Goal: Use online tool/utility: Utilize a website feature to perform a specific function

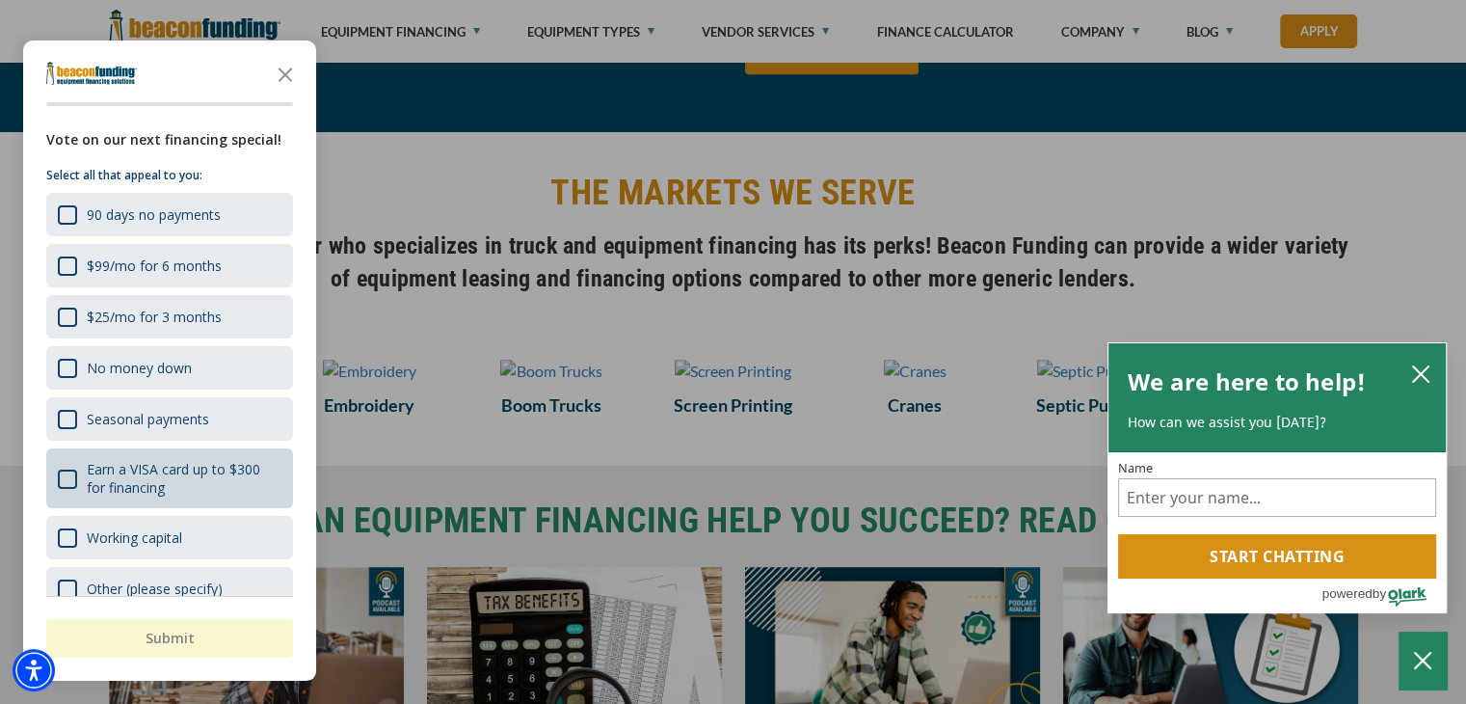
scroll to position [23, 0]
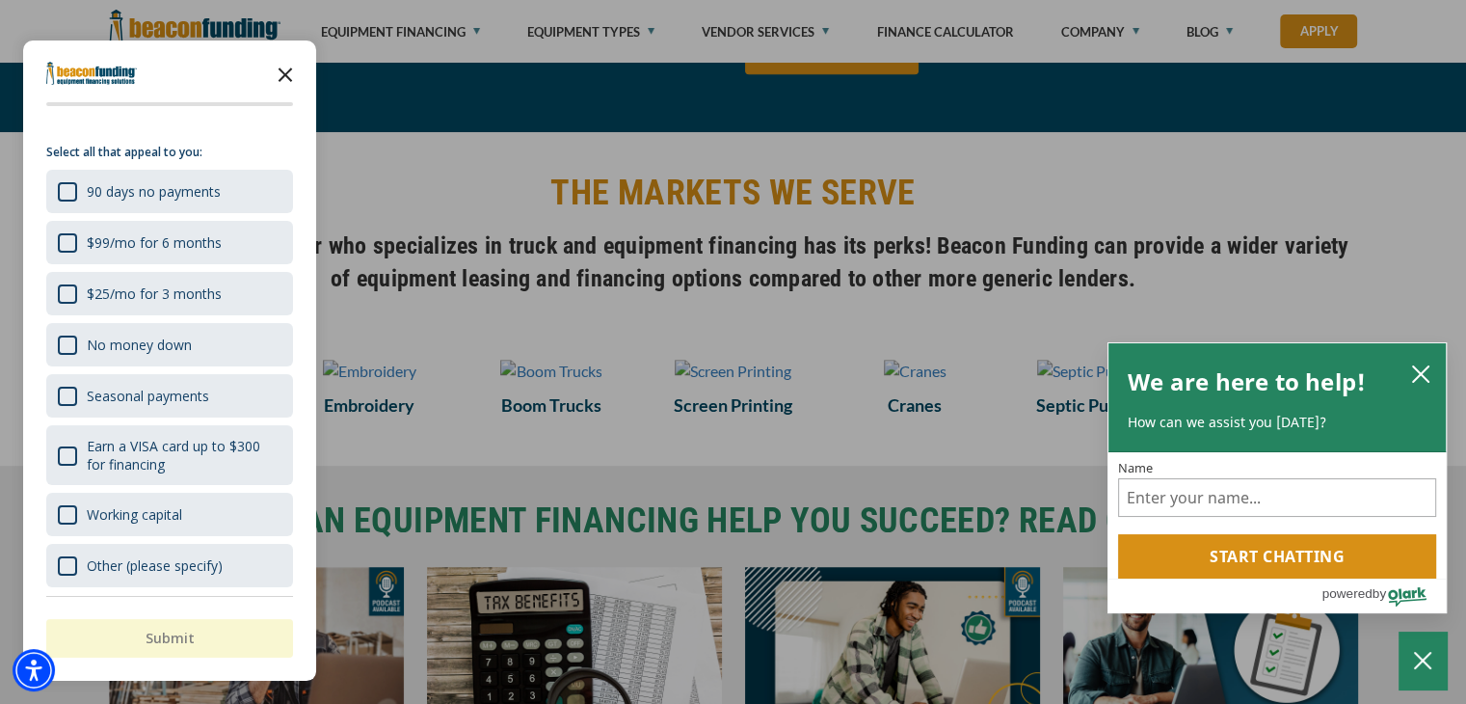
click at [290, 70] on icon "Close the survey" at bounding box center [285, 73] width 39 height 39
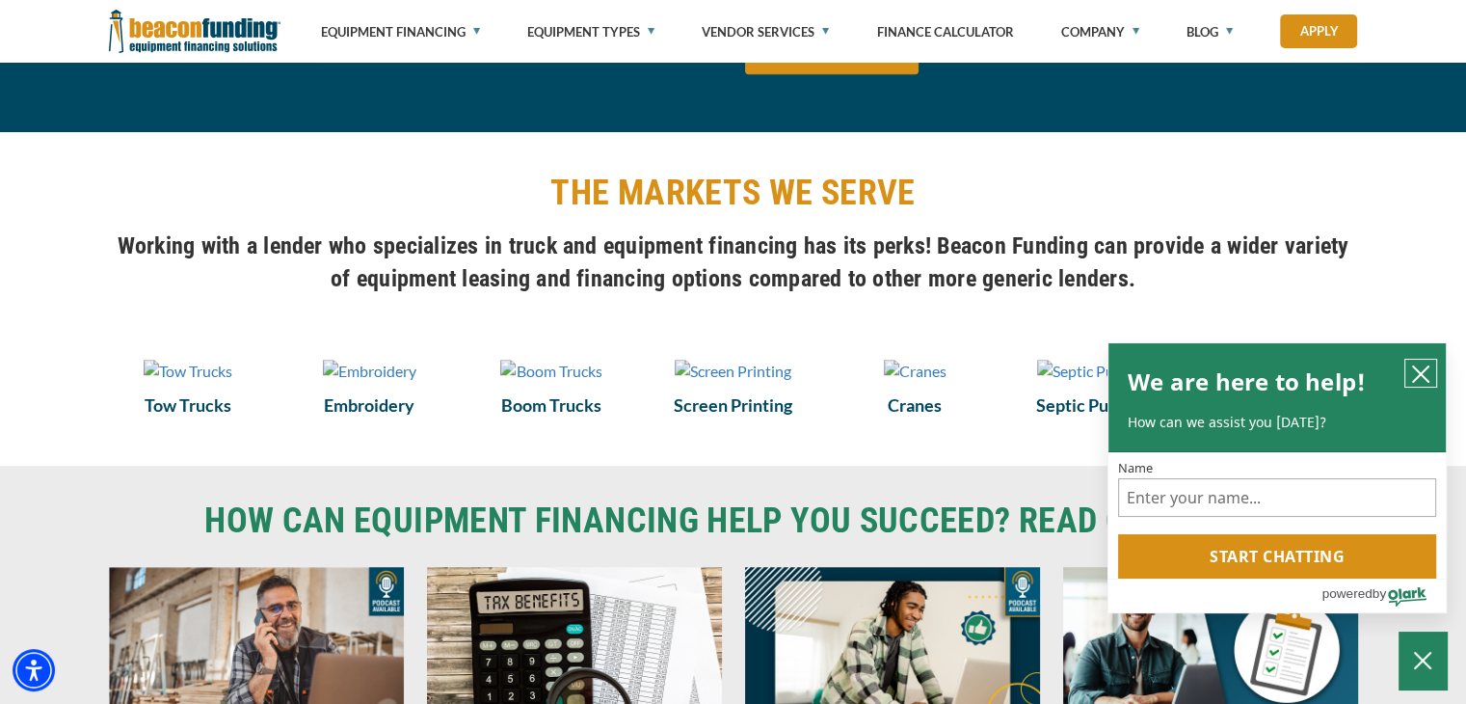
drag, startPoint x: 1415, startPoint y: 364, endPoint x: 1398, endPoint y: 404, distance: 43.2
click at [1415, 364] on icon "close chatbox" at bounding box center [1420, 373] width 19 height 19
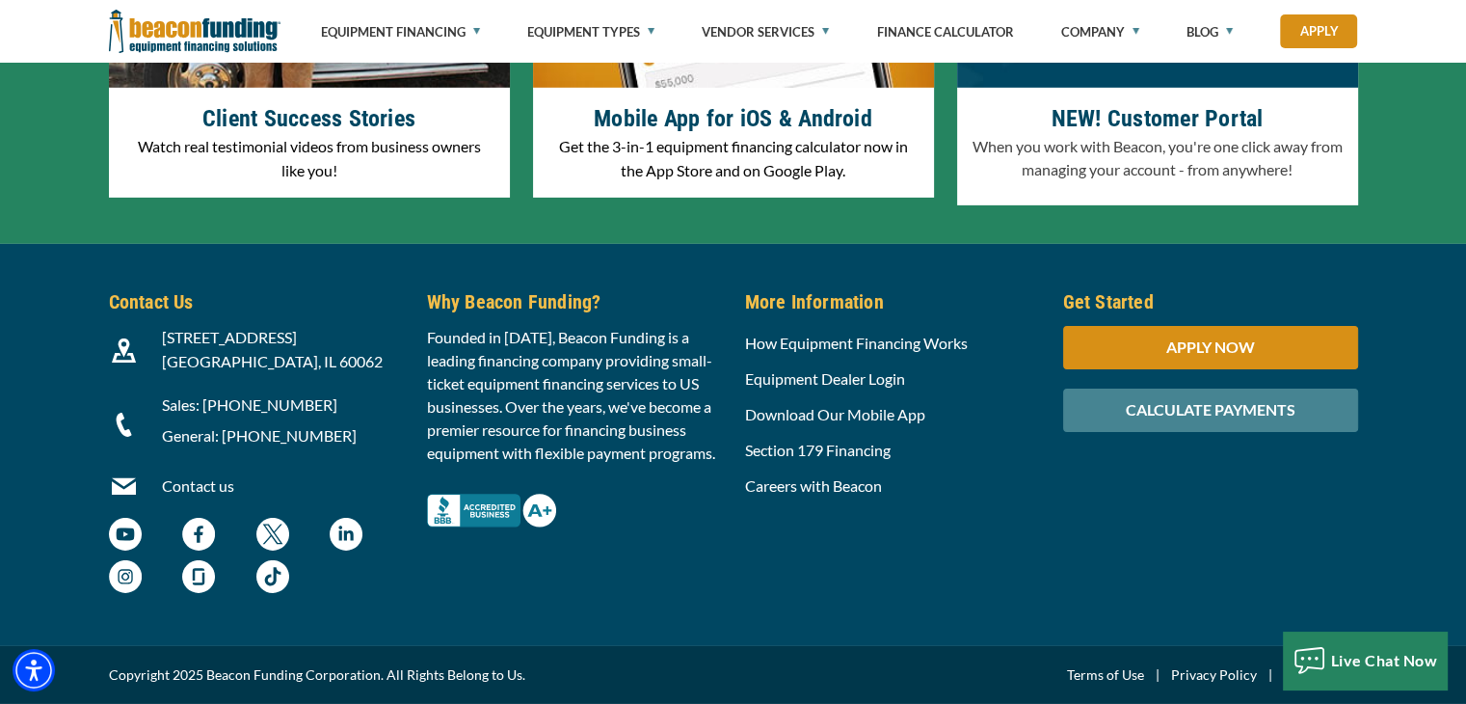
scroll to position [6210, 0]
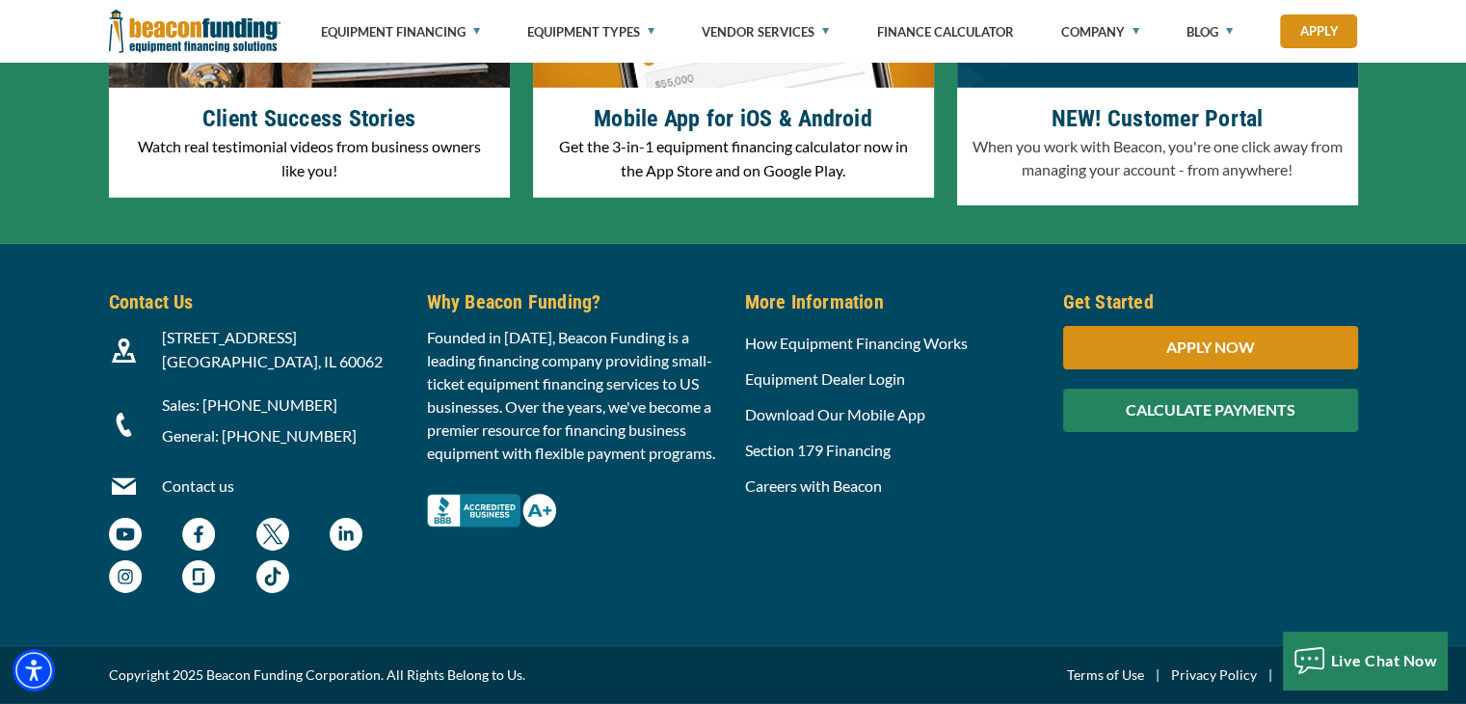
click at [1198, 414] on div "CALCULATE PAYMENTS" at bounding box center [1210, 409] width 295 height 43
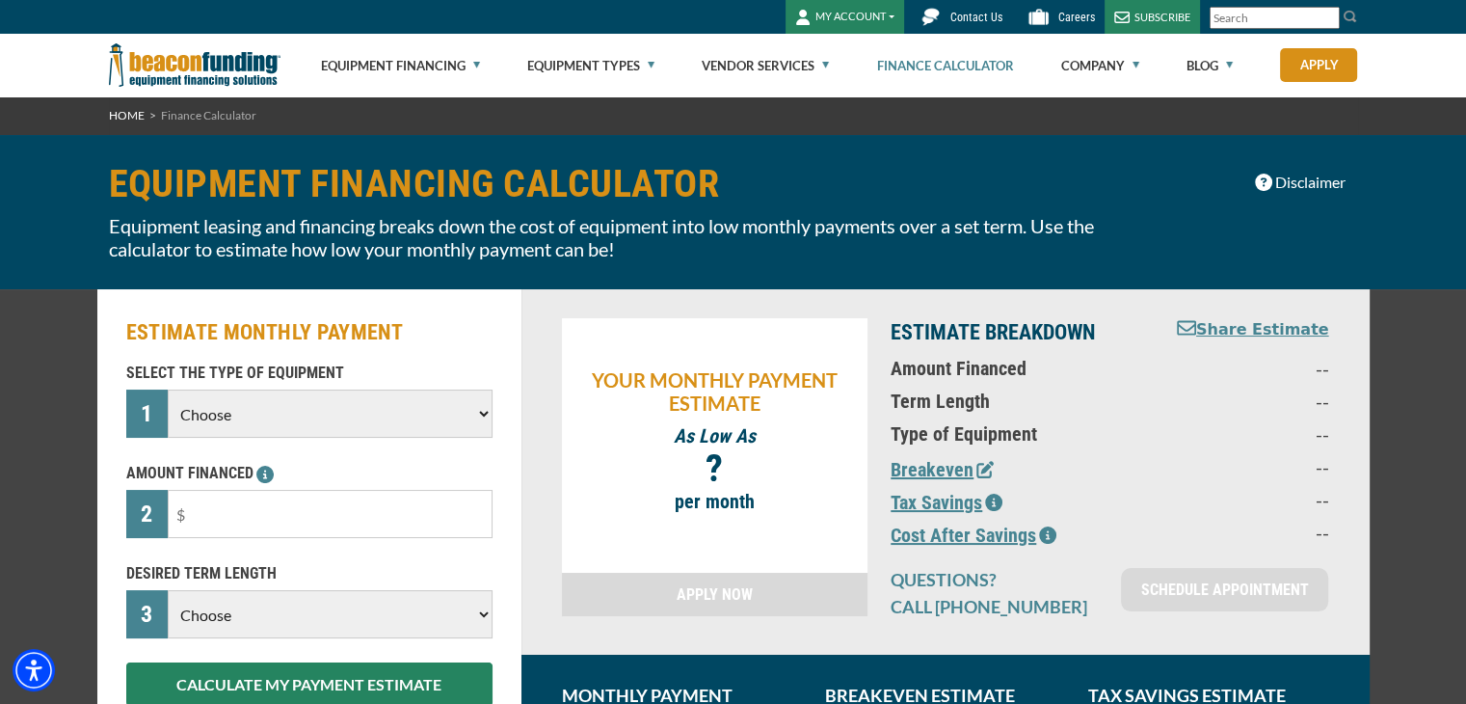
click at [328, 414] on select "Choose Backhoe Boom/Bucket Truck Chipper Commercial Mower Crane DTG/DTF Printin…" at bounding box center [330, 413] width 324 height 48
select select "5"
click at [168, 389] on select "Choose Backhoe Boom/Bucket Truck Chipper Commercial Mower Crane DTG/DTF Printin…" at bounding box center [330, 413] width 324 height 48
drag, startPoint x: 200, startPoint y: 512, endPoint x: 170, endPoint y: 511, distance: 30.9
click at [170, 511] on input "text" at bounding box center [330, 514] width 324 height 48
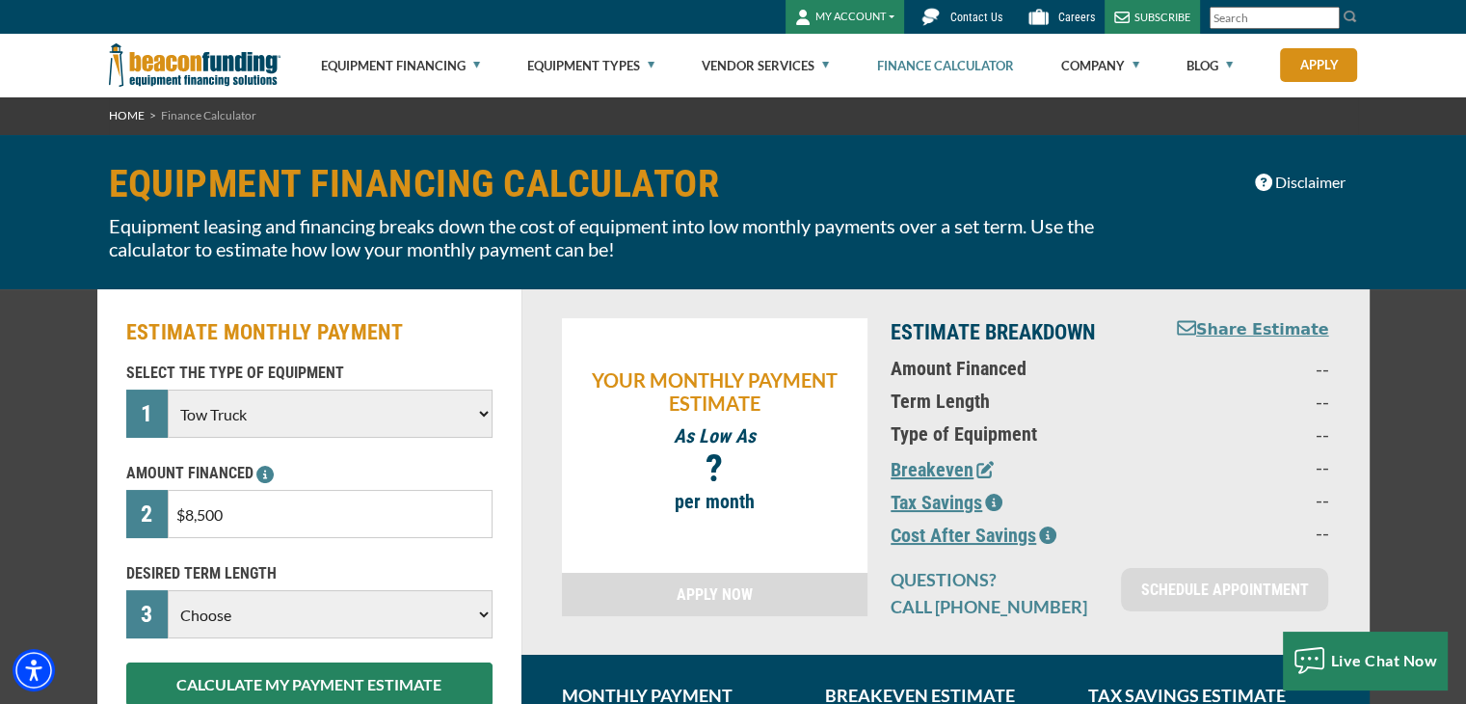
type input "$85,000"
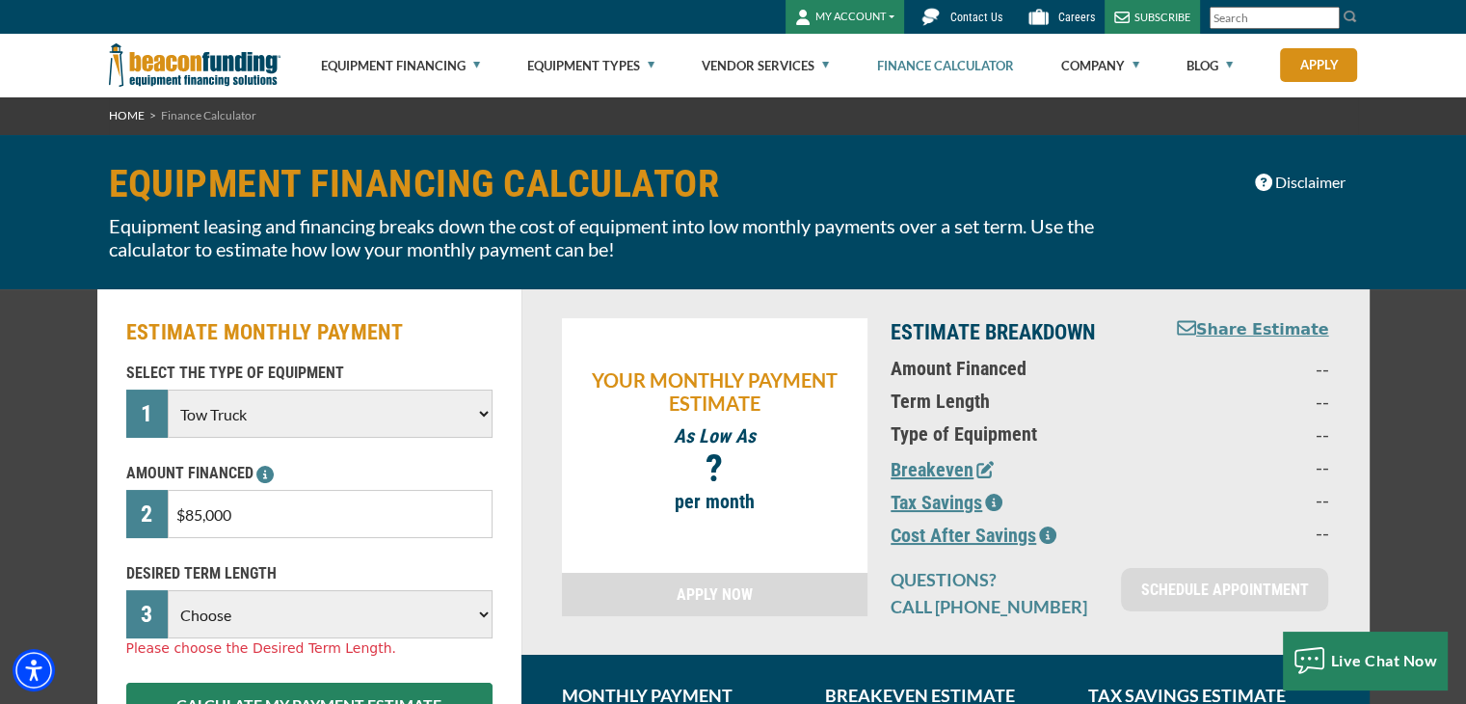
click at [242, 613] on select "Choose 36 Months 48 Months 60 Months" at bounding box center [330, 614] width 324 height 48
select select "60"
click at [168, 590] on select "Choose 36 Months 48 Months 60 Months" at bounding box center [330, 614] width 324 height 48
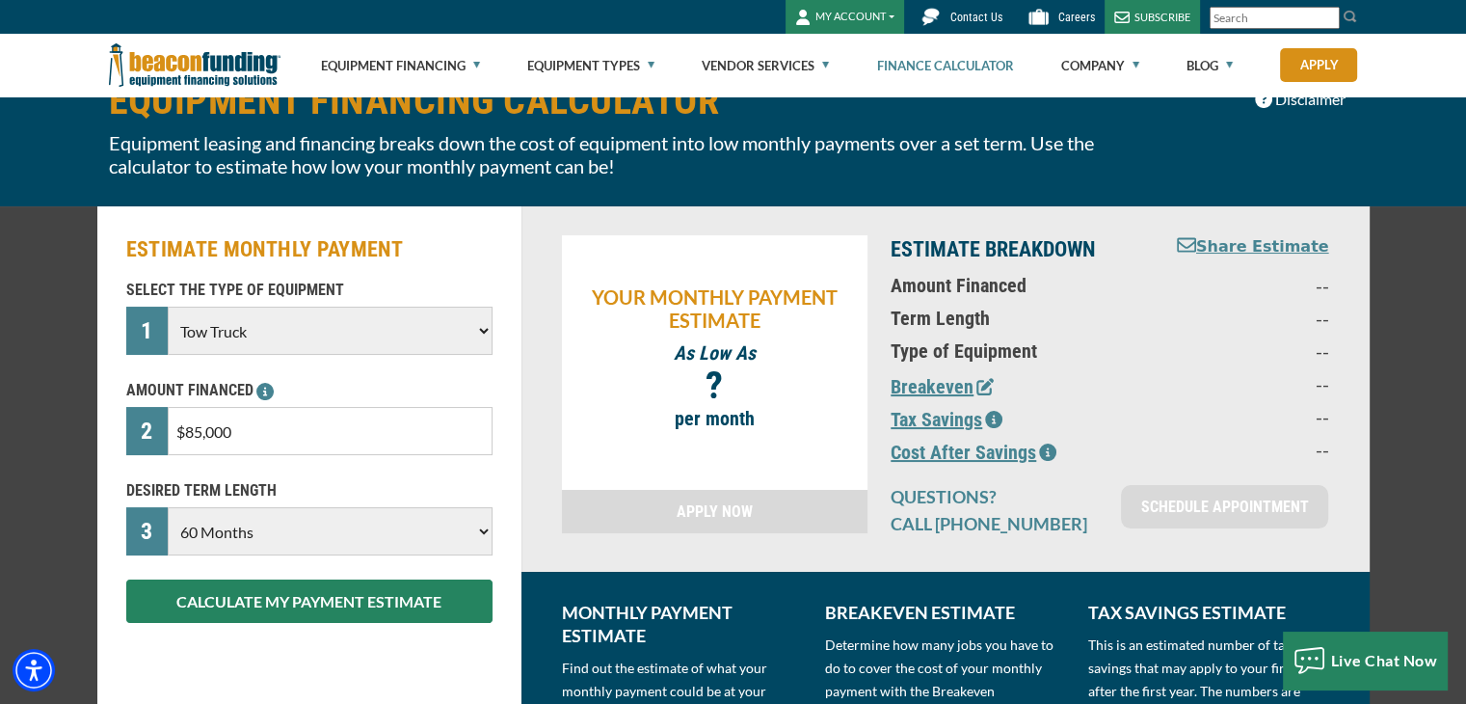
scroll to position [289, 0]
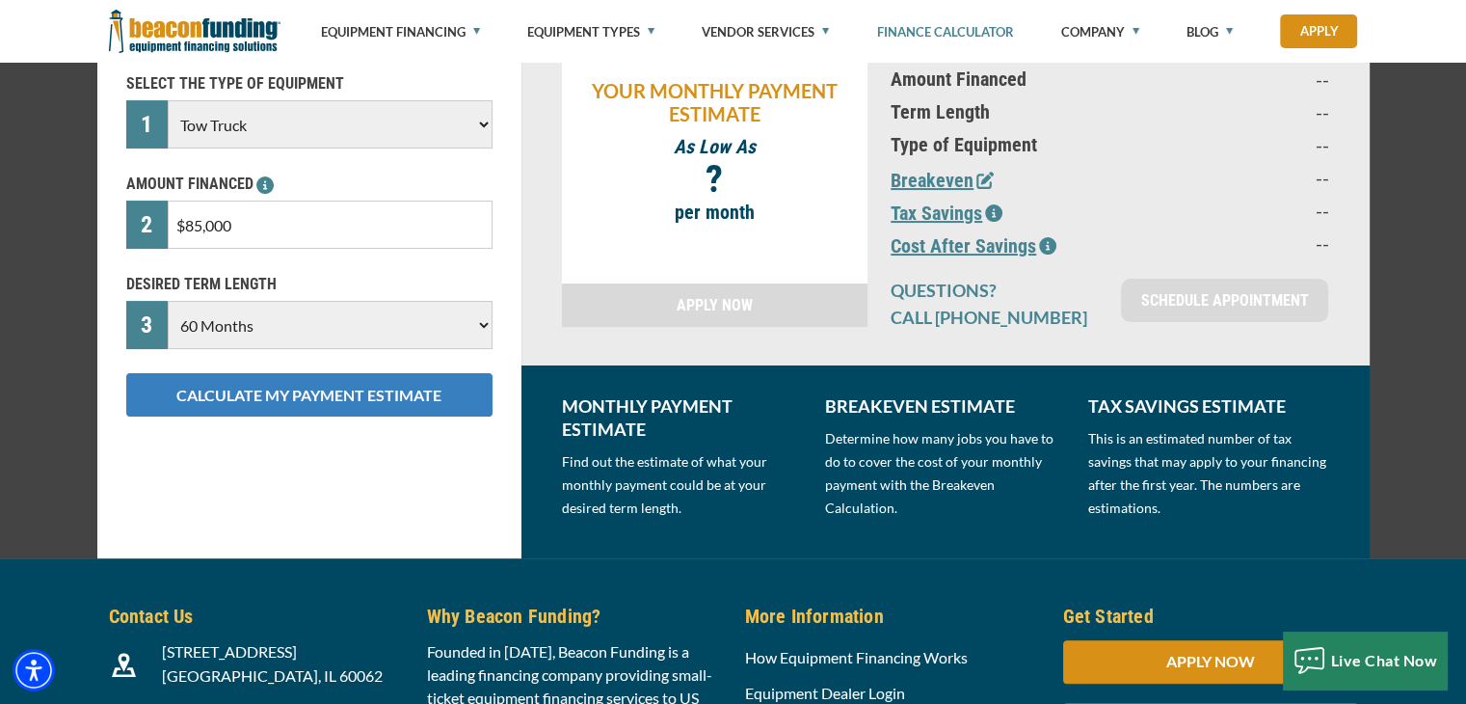
click at [363, 390] on button "CALCULATE MY PAYMENT ESTIMATE" at bounding box center [309, 394] width 366 height 43
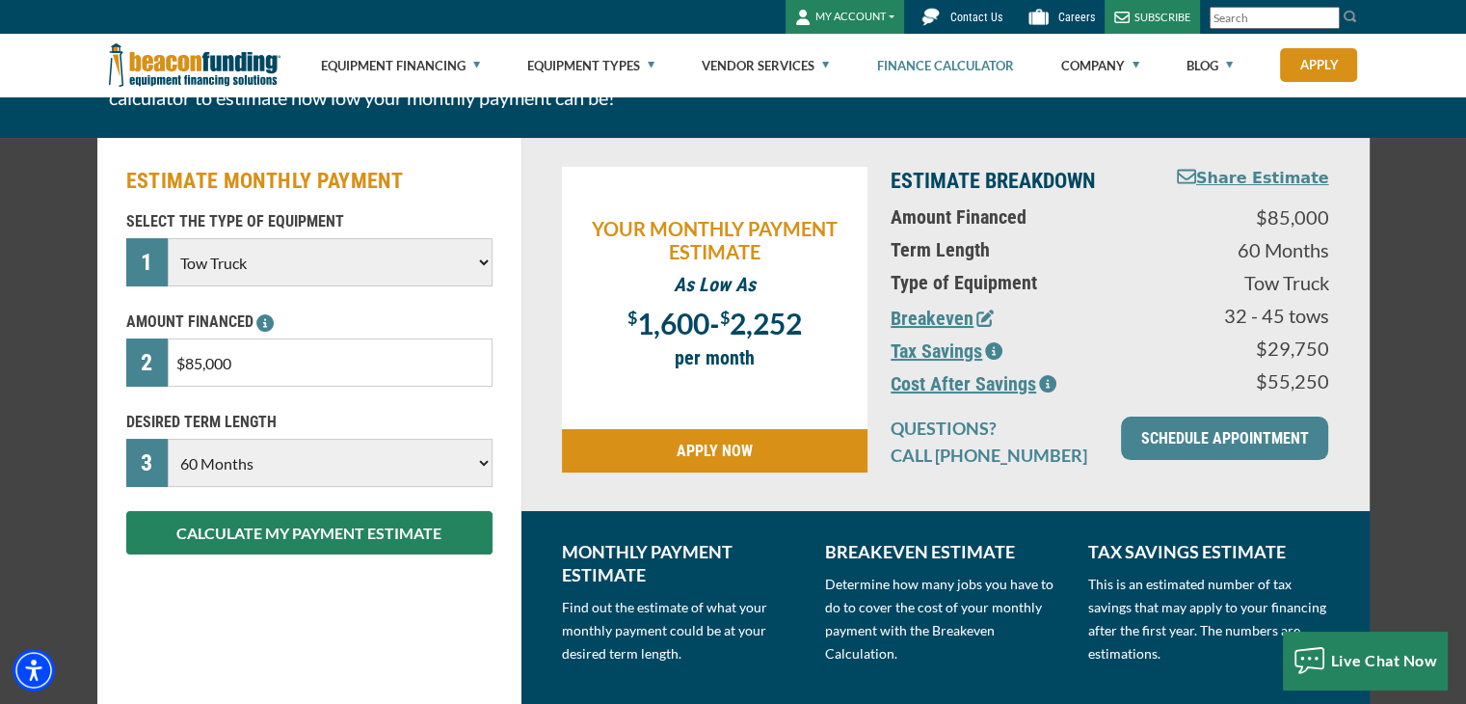
scroll to position [0, 0]
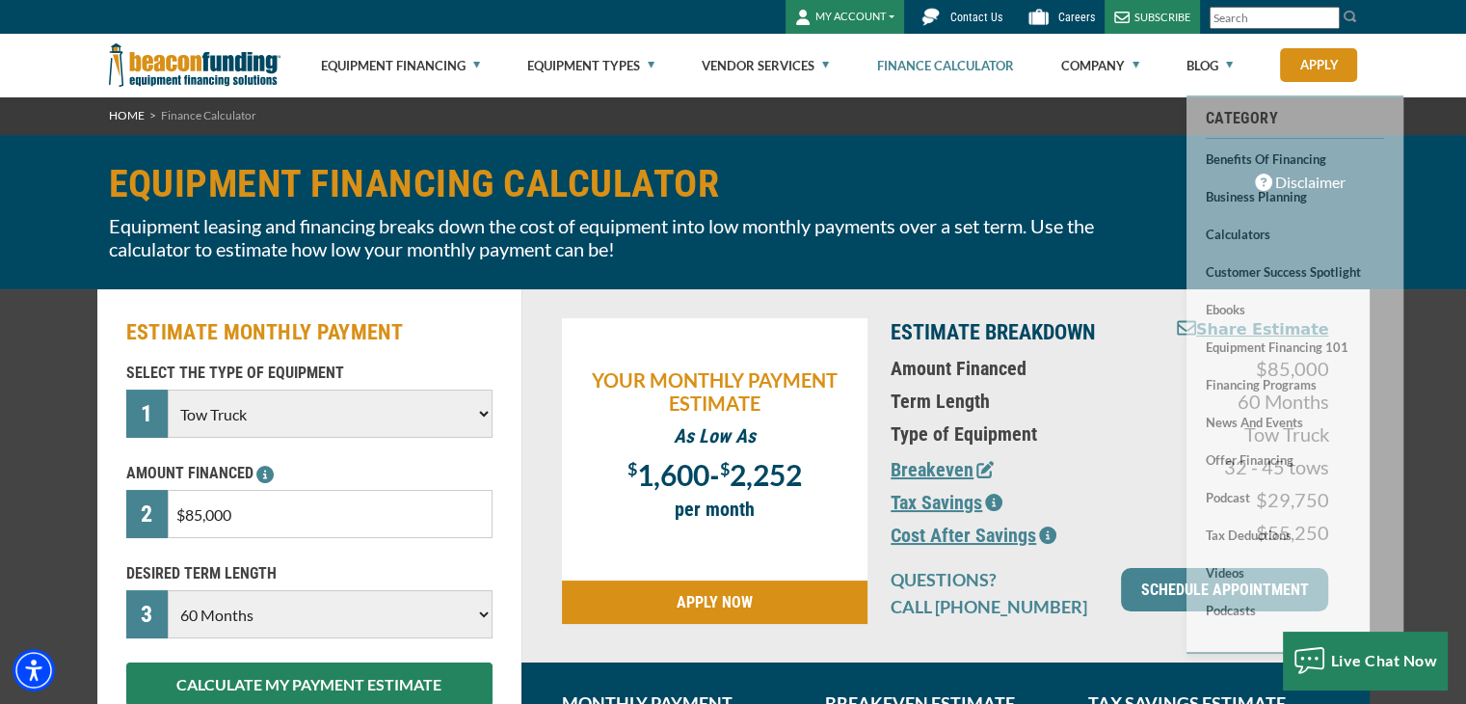
drag, startPoint x: 1234, startPoint y: 11, endPoint x: 1213, endPoint y: 5, distance: 22.0
click at [1233, 9] on input "Search" at bounding box center [1275, 18] width 130 height 22
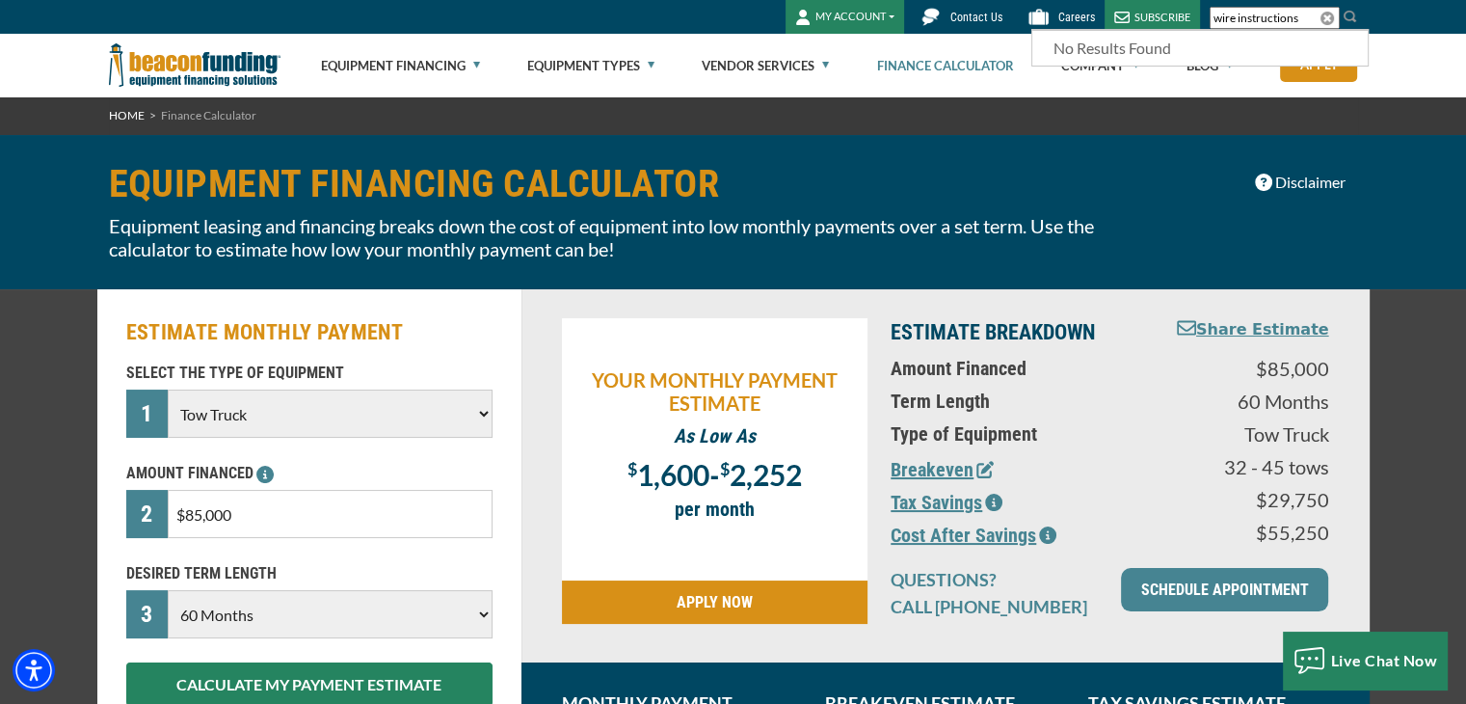
type input "wire instructions"
